Goal: Check status: Check status

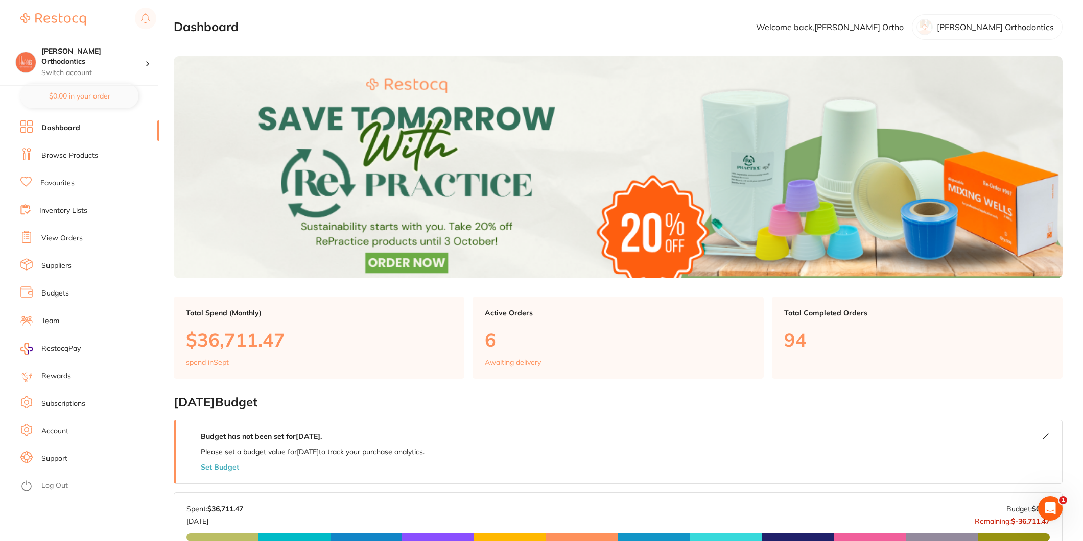
click at [51, 179] on link "Favourites" at bounding box center [57, 183] width 34 height 10
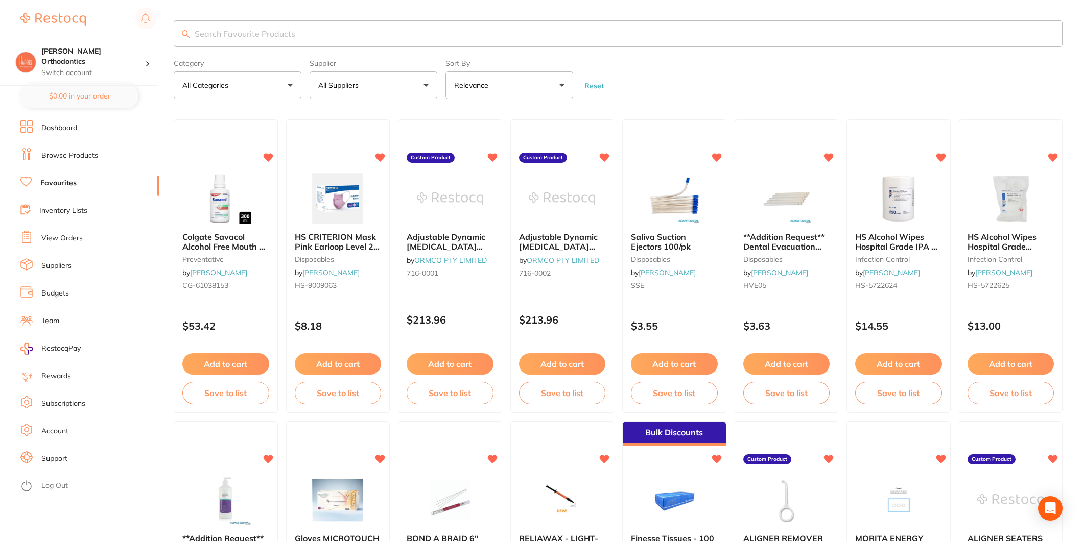
click at [55, 235] on link "View Orders" at bounding box center [61, 238] width 41 height 10
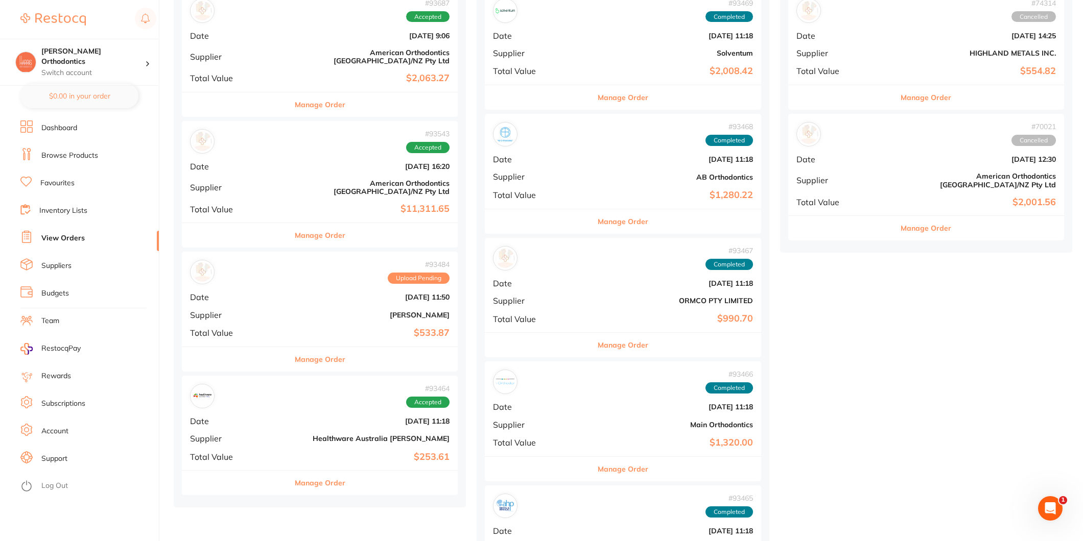
scroll to position [397, 0]
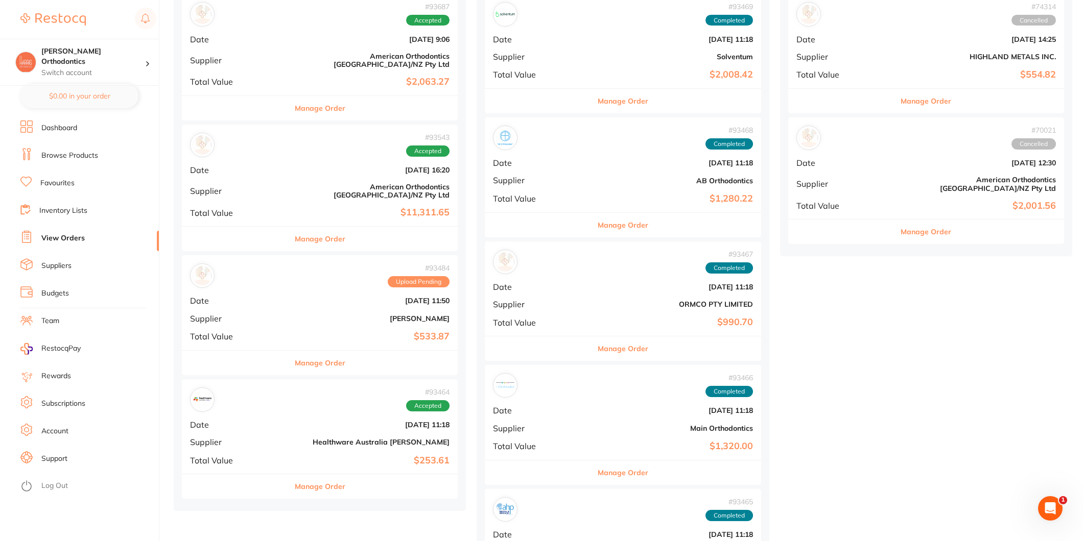
click at [306, 297] on b "[DATE] 11:50" at bounding box center [366, 301] width 168 height 8
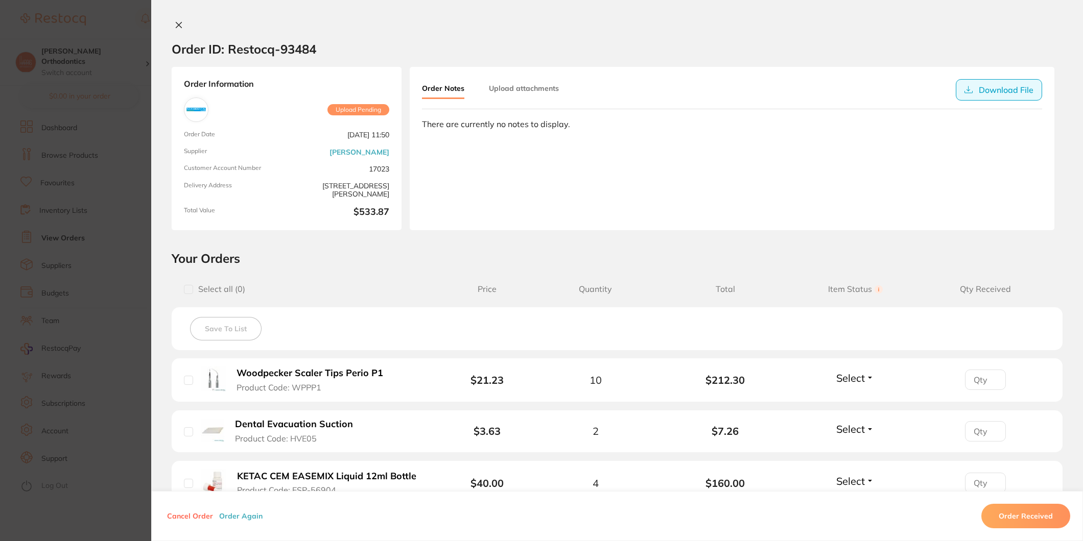
click at [987, 94] on button "Download File" at bounding box center [999, 89] width 86 height 21
click at [179, 28] on icon at bounding box center [179, 25] width 6 height 6
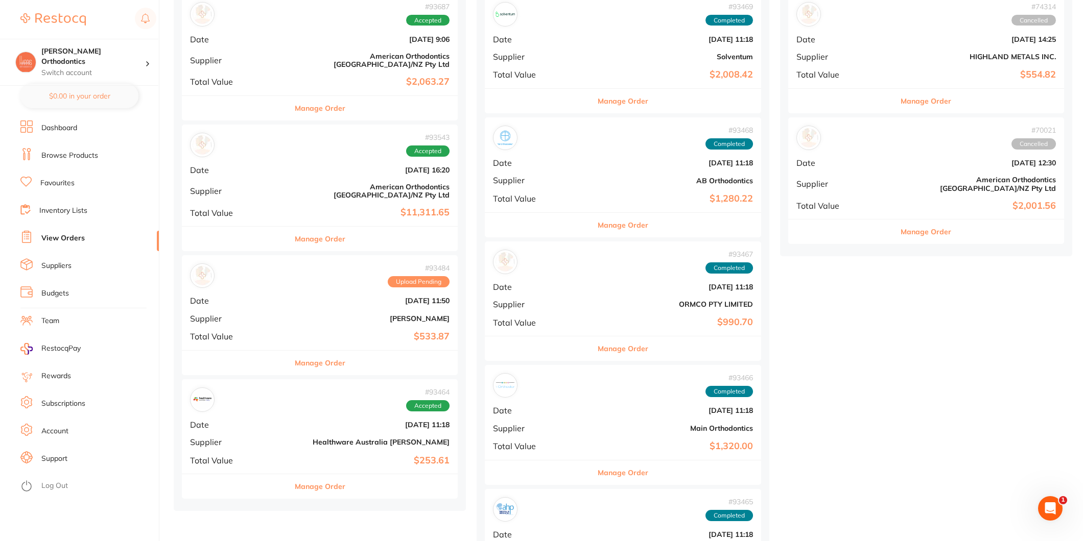
click at [326, 420] on div "# 93464 Accepted Date [DATE] 11:18 Supplier Healthware [GEOGRAPHIC_DATA] [PERSO…" at bounding box center [320, 427] width 276 height 94
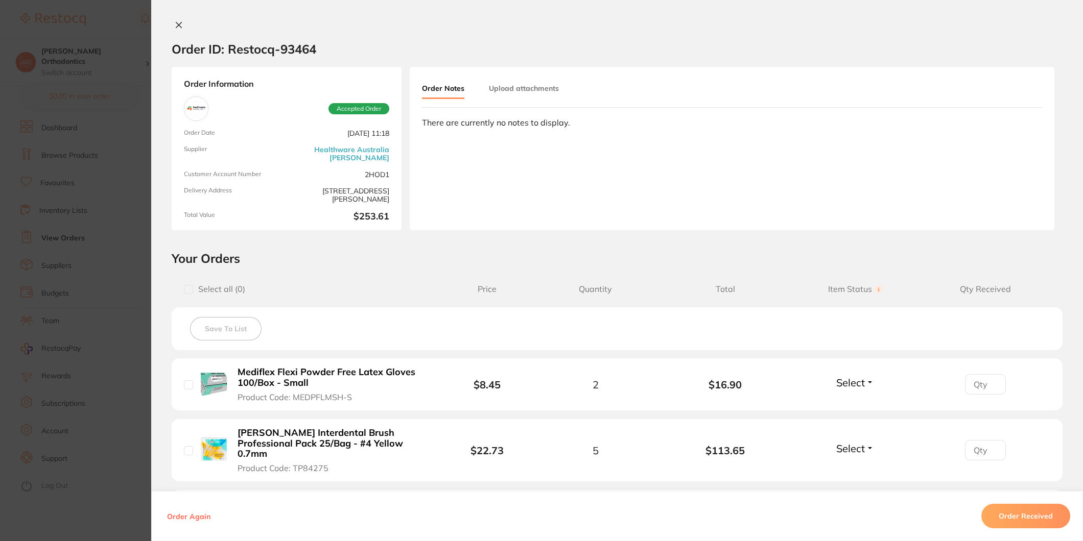
click at [175, 22] on icon at bounding box center [179, 25] width 8 height 8
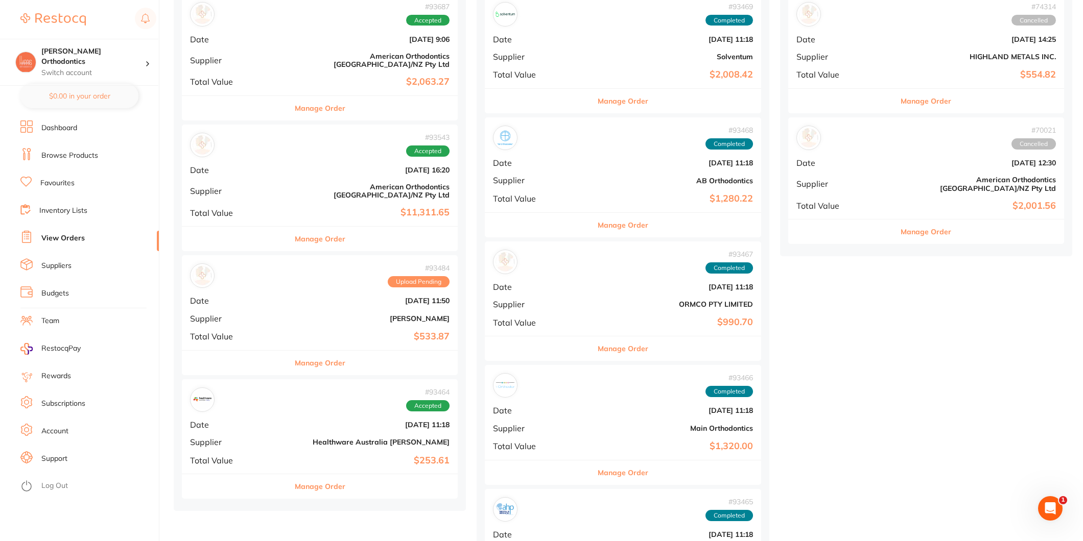
click at [288, 421] on div "# 93464 Accepted Date [DATE] 11:18 Supplier Healthware [GEOGRAPHIC_DATA] [PERSO…" at bounding box center [320, 427] width 276 height 94
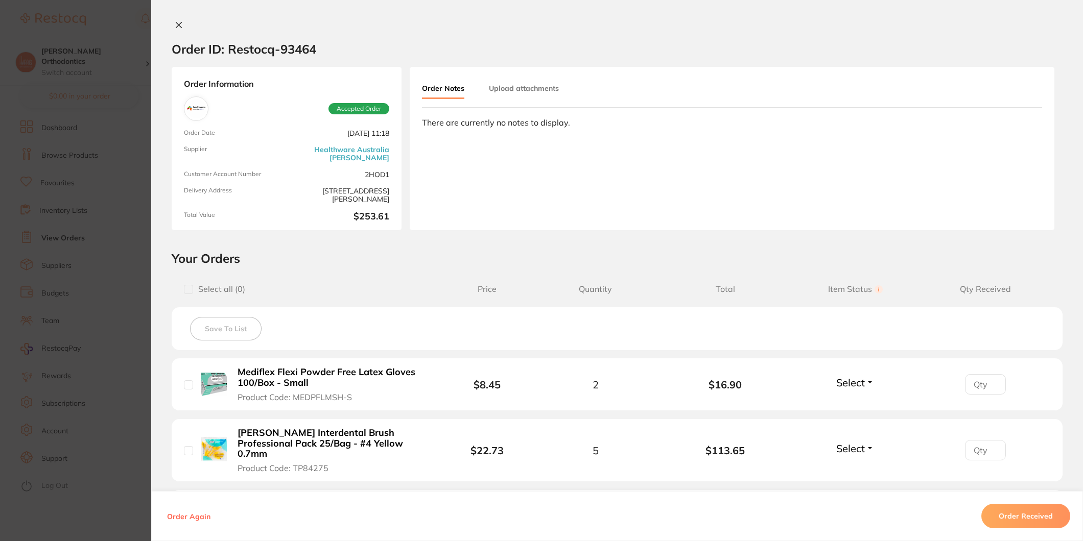
click at [1027, 518] on button "Order Received" at bounding box center [1025, 516] width 89 height 25
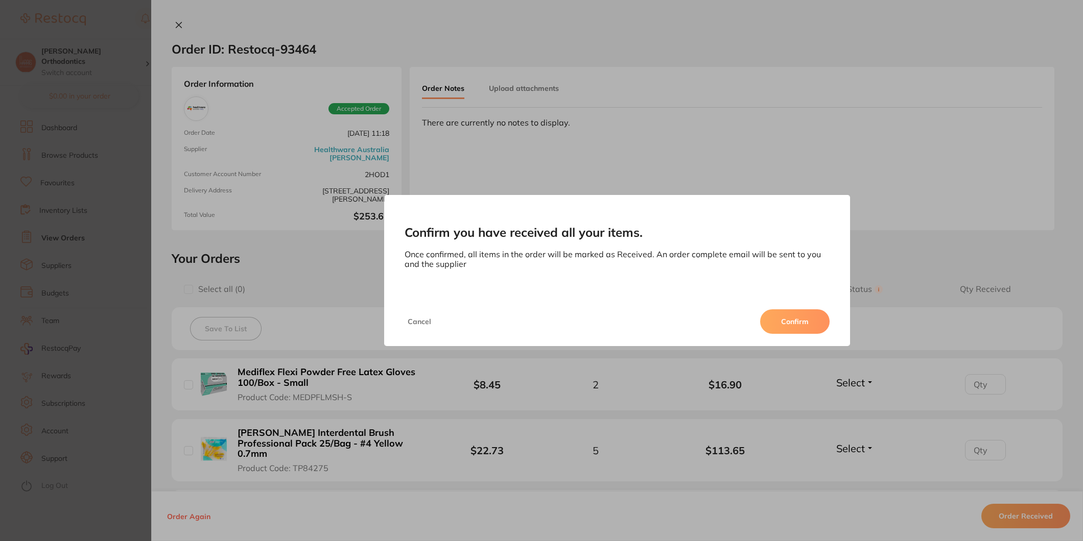
click at [793, 324] on button "Confirm" at bounding box center [794, 322] width 69 height 25
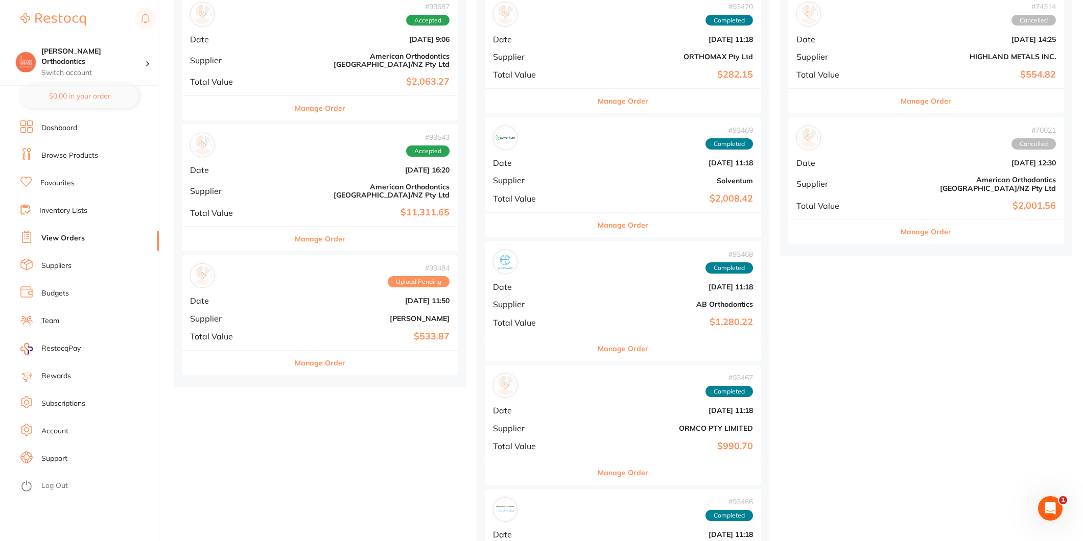
click at [300, 273] on div "# 93484 Upload Pending" at bounding box center [319, 276] width 259 height 25
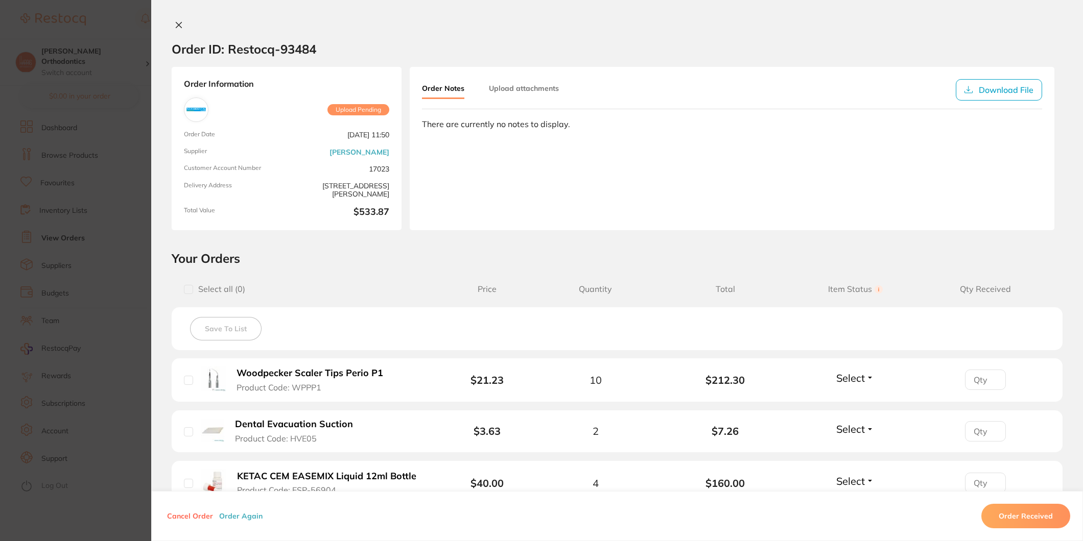
click at [175, 23] on icon at bounding box center [179, 25] width 8 height 8
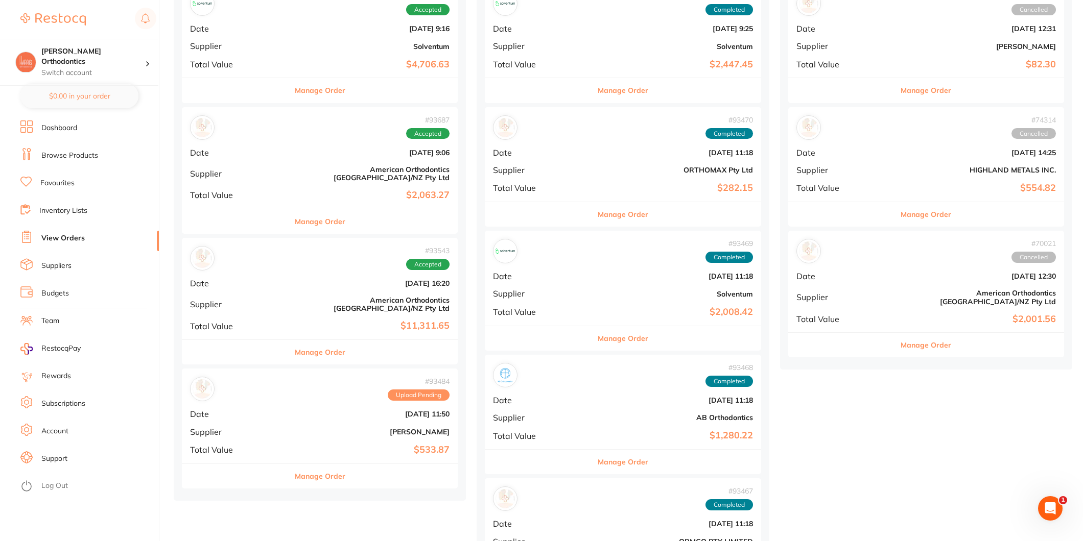
click at [340, 340] on div "Manage Order" at bounding box center [320, 352] width 276 height 25
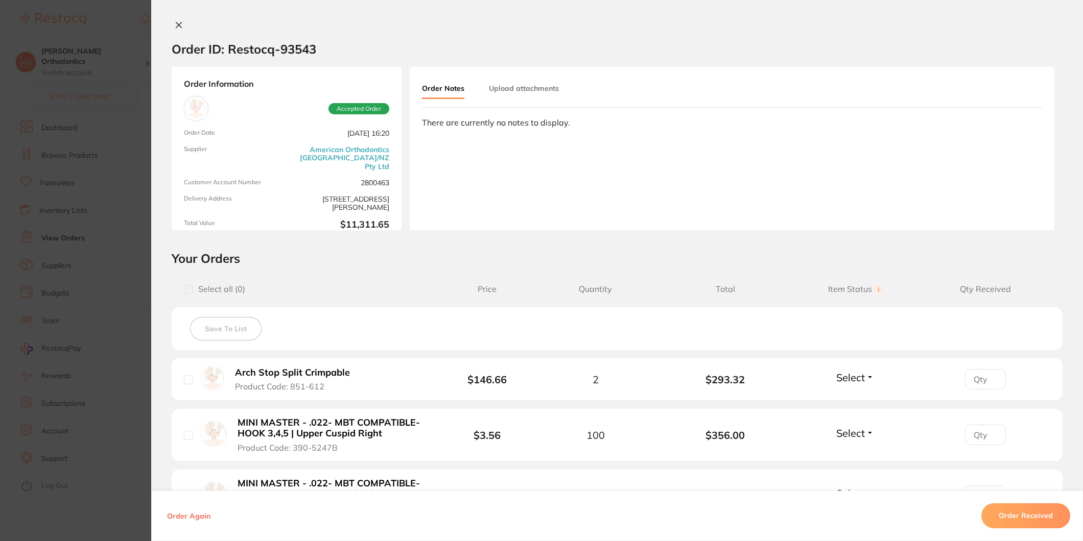
click at [179, 22] on icon at bounding box center [179, 25] width 6 height 6
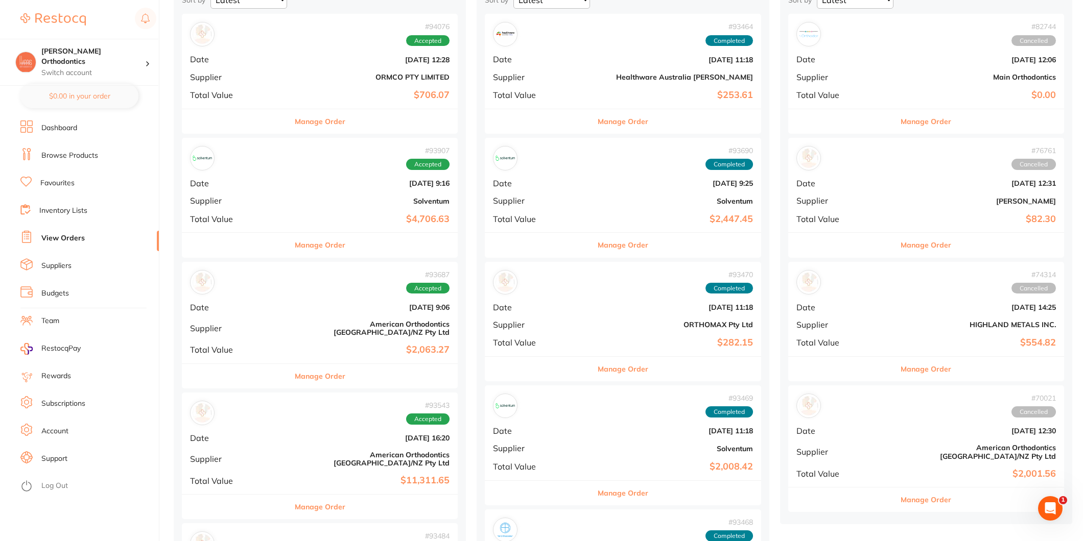
scroll to position [57, 0]
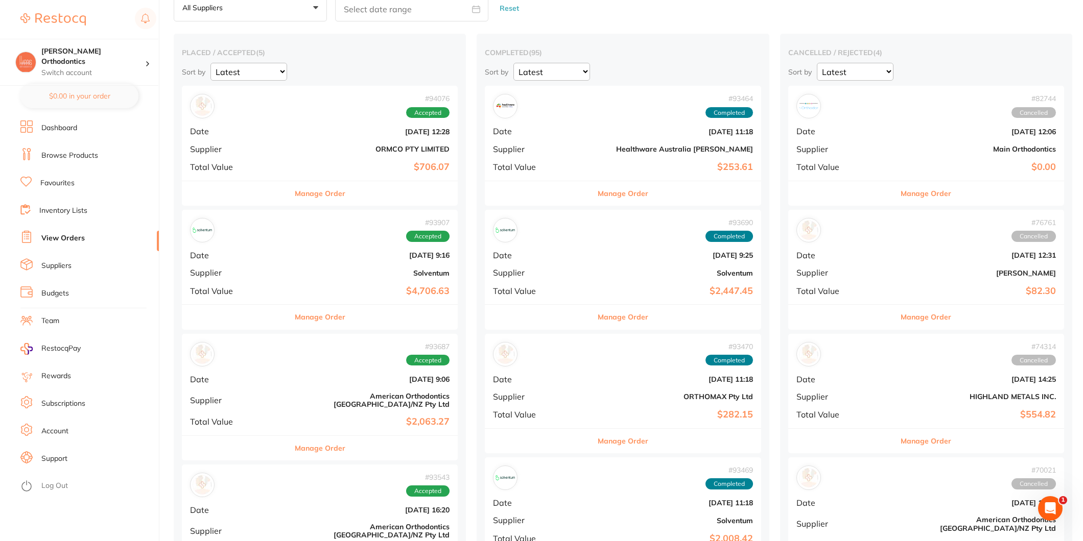
click at [289, 144] on div "# 94076 Accepted Date [DATE] 12:28 Supplier ORMCO PTY LIMITED Total Value $706.…" at bounding box center [320, 133] width 276 height 94
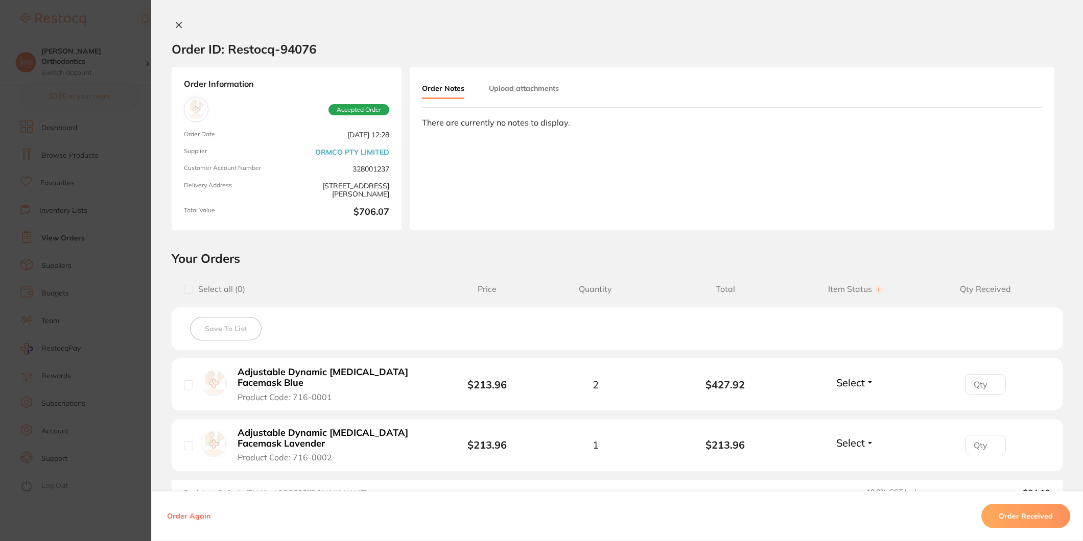
click at [175, 27] on icon at bounding box center [179, 25] width 8 height 8
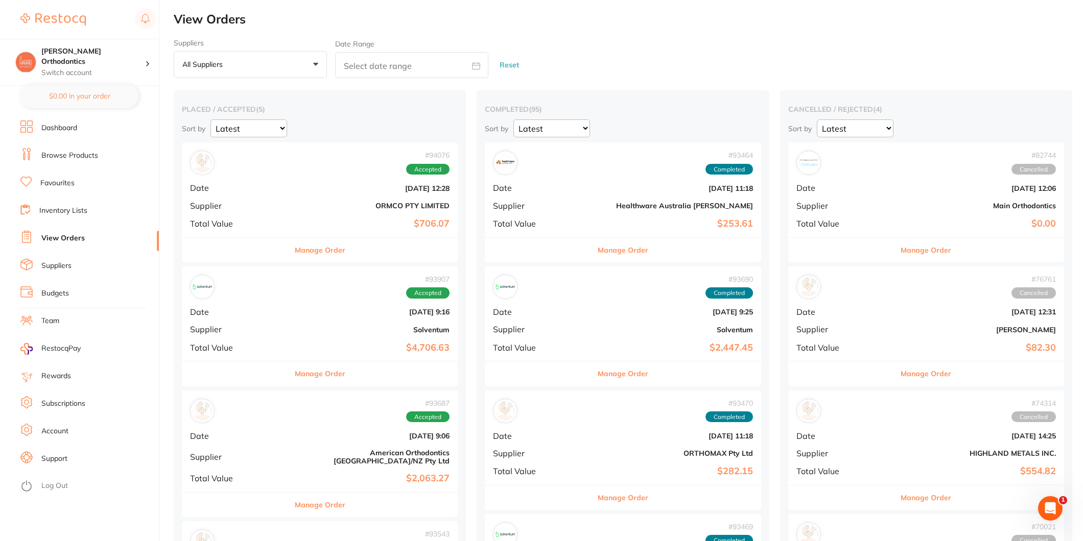
click at [334, 228] on b "$706.07" at bounding box center [366, 224] width 168 height 11
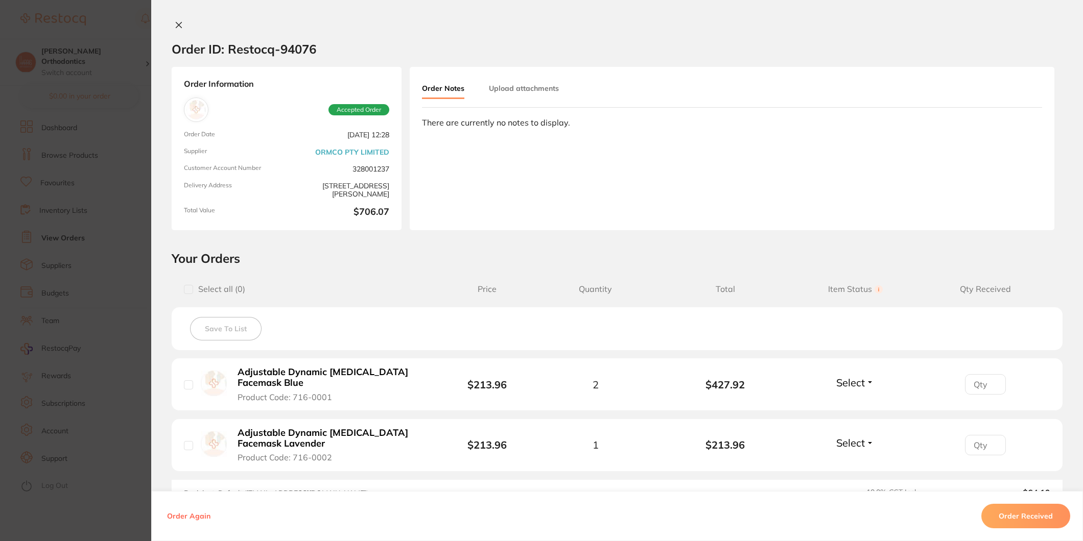
click at [178, 21] on icon at bounding box center [179, 25] width 8 height 8
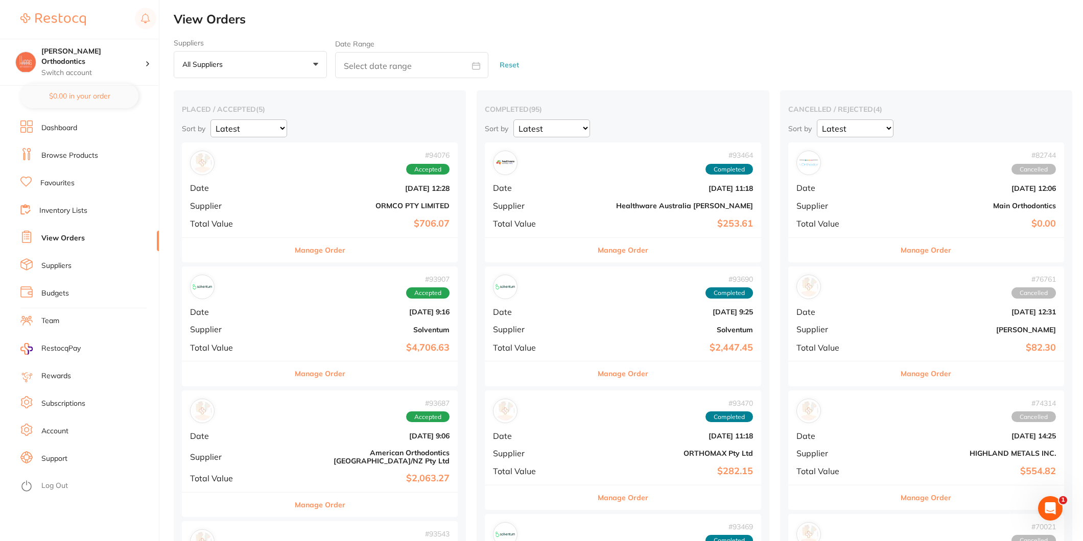
click at [70, 182] on link "Favourites" at bounding box center [57, 183] width 34 height 10
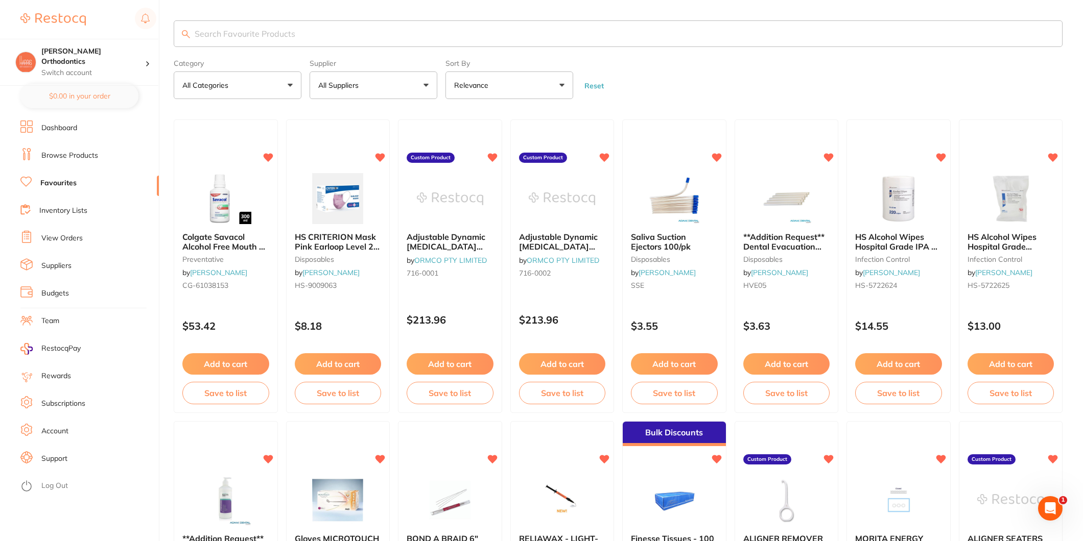
click at [81, 228] on ul "Dashboard Browse Products Favourites Inventory Lists View Orders Suppliers Budg…" at bounding box center [89, 331] width 138 height 421
click at [80, 232] on li "View Orders" at bounding box center [89, 238] width 138 height 15
